Goal: Task Accomplishment & Management: Manage account settings

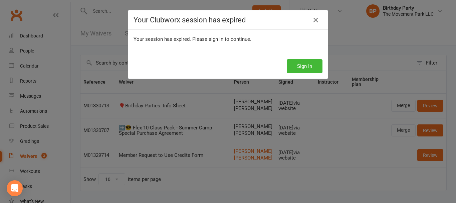
click at [302, 58] on div "Sign In" at bounding box center [228, 66] width 200 height 25
click at [303, 65] on button "Sign In" at bounding box center [305, 66] width 36 height 14
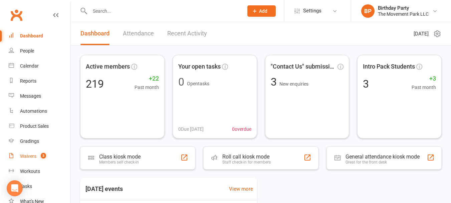
click at [32, 153] on link "Waivers 3" at bounding box center [40, 156] width 62 height 15
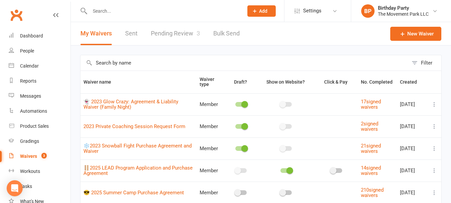
click at [186, 36] on link "Pending Review 3" at bounding box center [175, 33] width 49 height 23
